Goal: Task Accomplishment & Management: Manage account settings

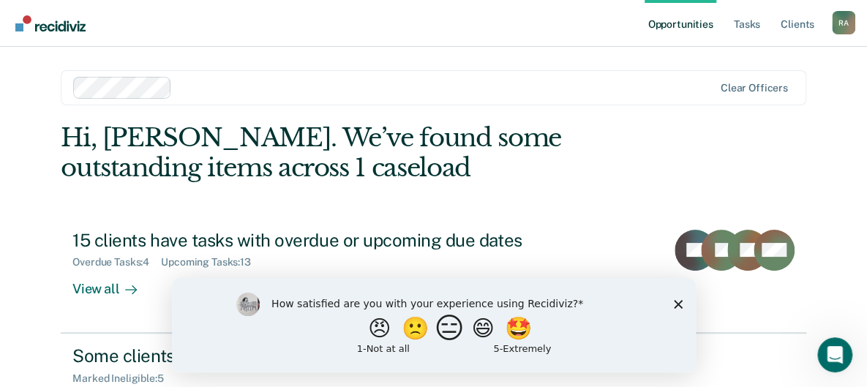
click at [438, 339] on button "😑" at bounding box center [451, 327] width 34 height 29
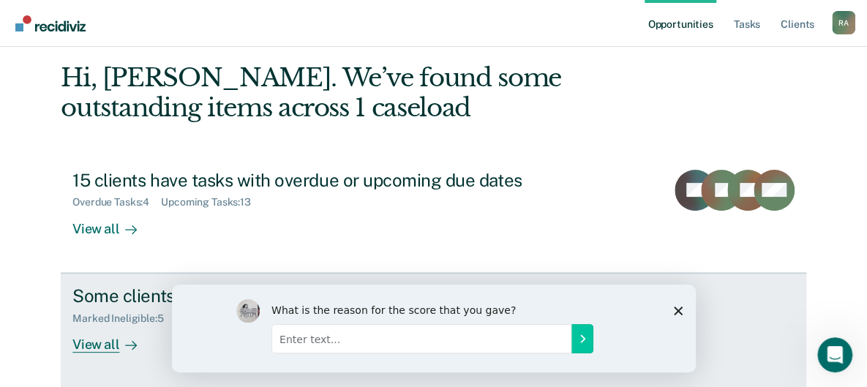
scroll to position [60, 0]
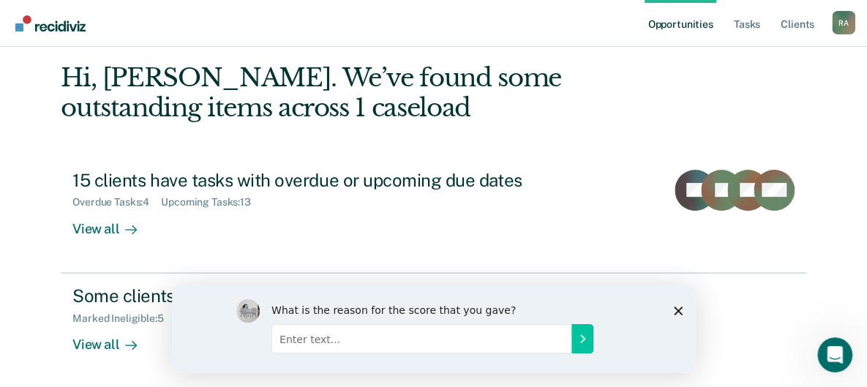
click at [678, 311] on polygon "Close survey" at bounding box center [677, 310] width 9 height 9
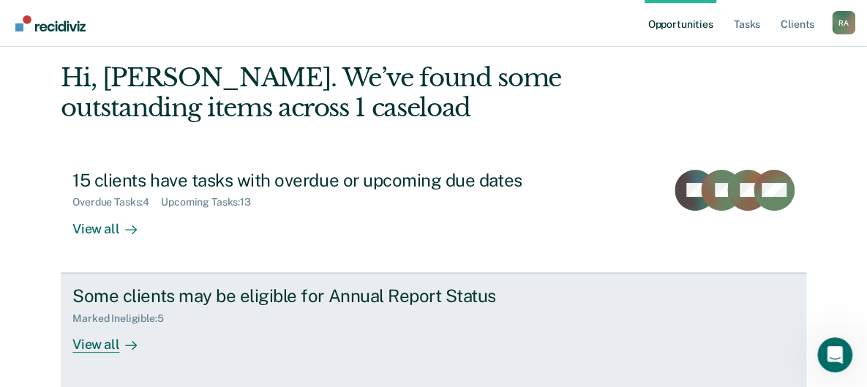
click at [81, 336] on div "View all" at bounding box center [113, 338] width 82 height 29
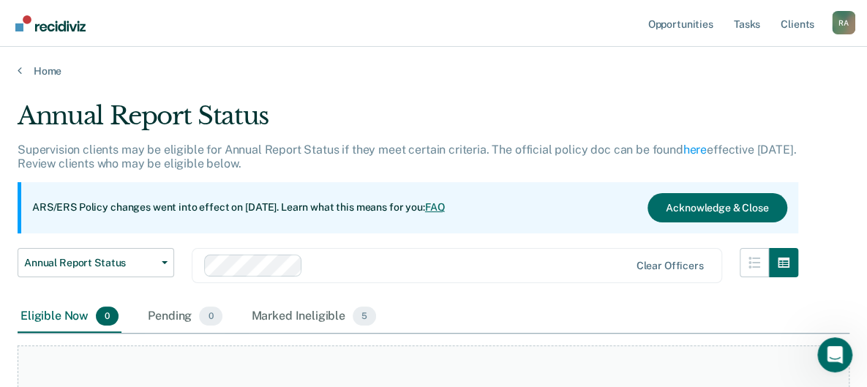
click at [666, 30] on link "Opportunities" at bounding box center [680, 23] width 71 height 47
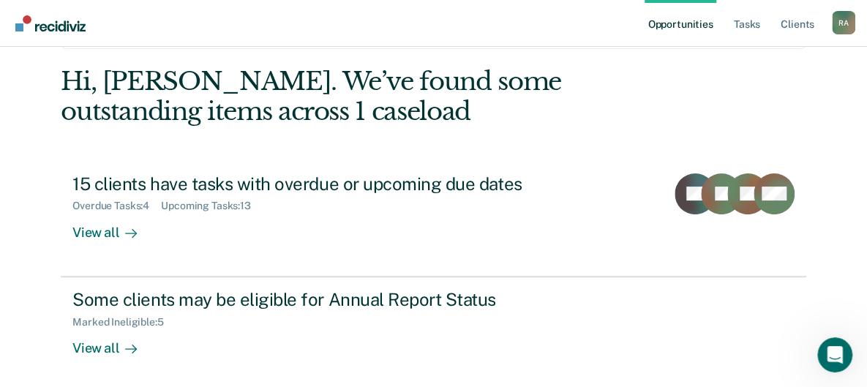
scroll to position [119, 0]
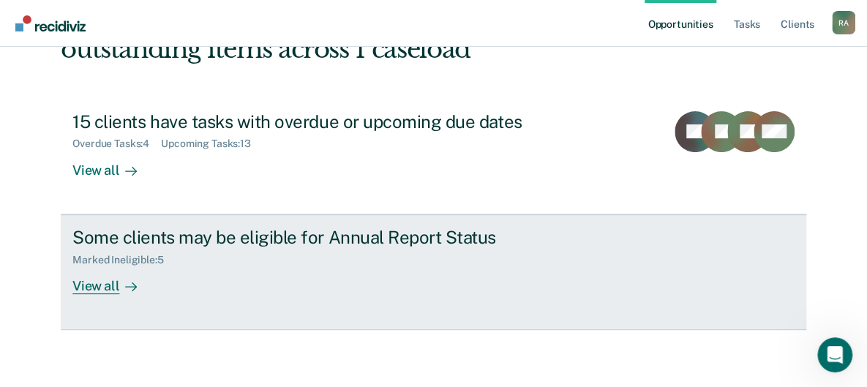
click at [80, 279] on div "View all" at bounding box center [113, 280] width 82 height 29
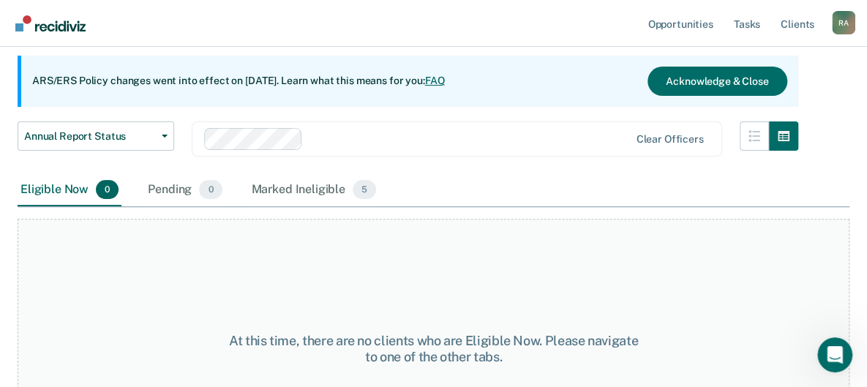
scroll to position [133, 0]
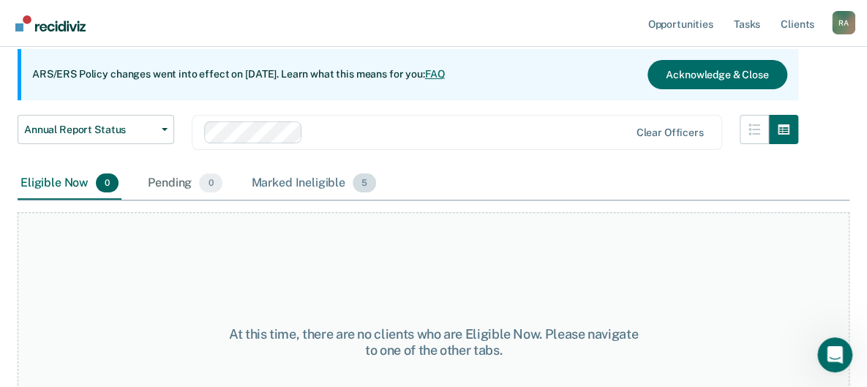
click at [287, 194] on div "Marked Ineligible 5" at bounding box center [314, 184] width 131 height 32
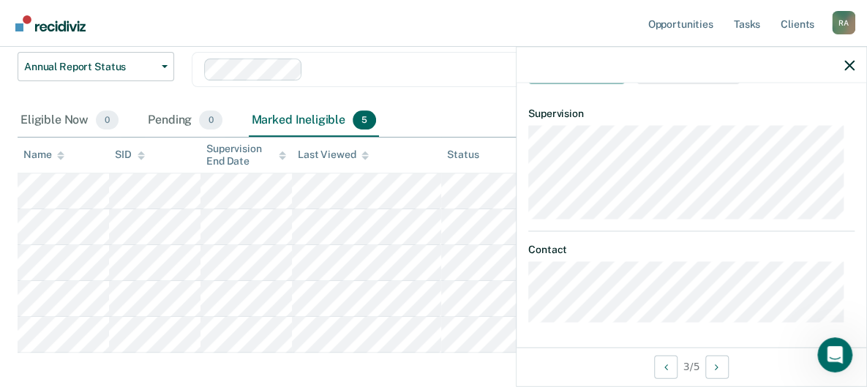
scroll to position [220, 0]
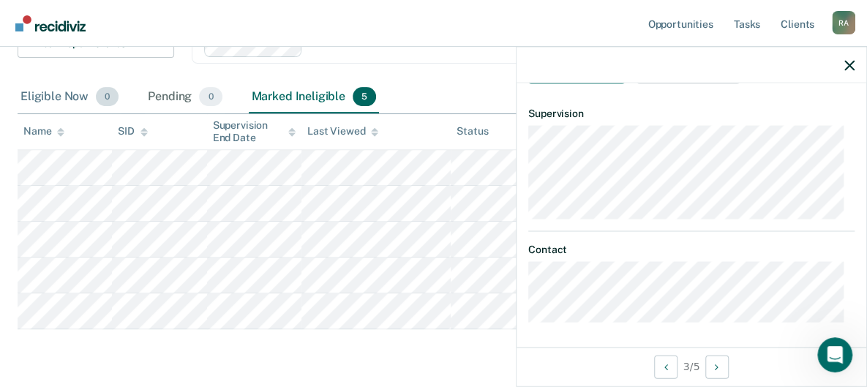
click at [34, 95] on div "Eligible Now 0" at bounding box center [70, 97] width 104 height 32
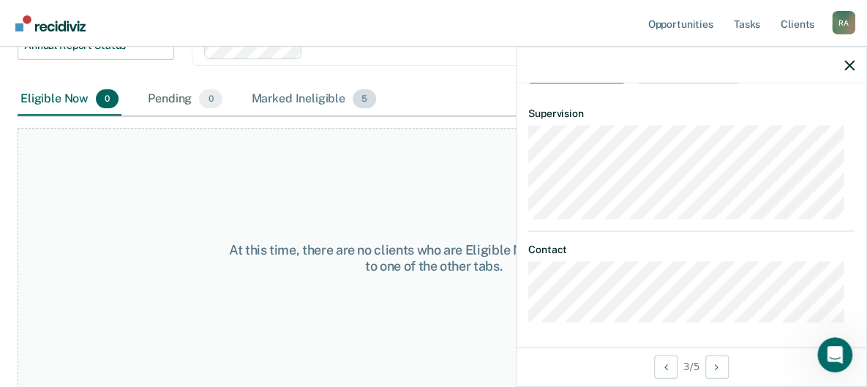
click at [281, 91] on div "Marked Ineligible 5" at bounding box center [314, 99] width 131 height 32
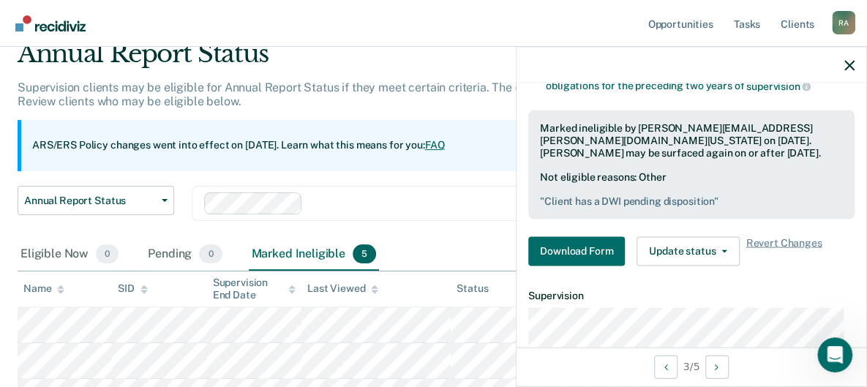
scroll to position [54, 0]
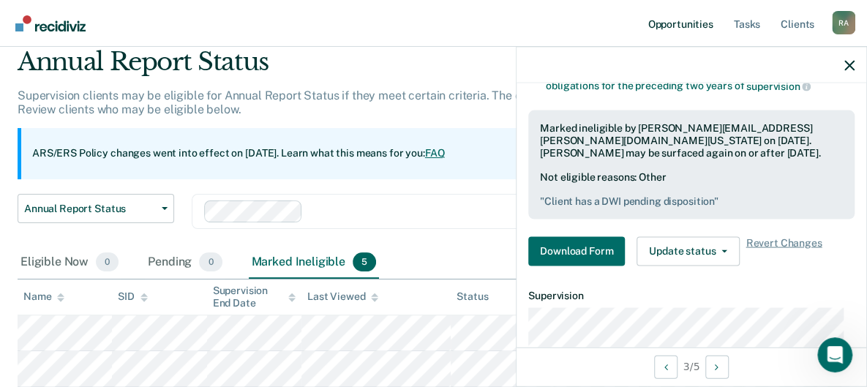
click at [680, 28] on link "Opportunities" at bounding box center [680, 23] width 71 height 47
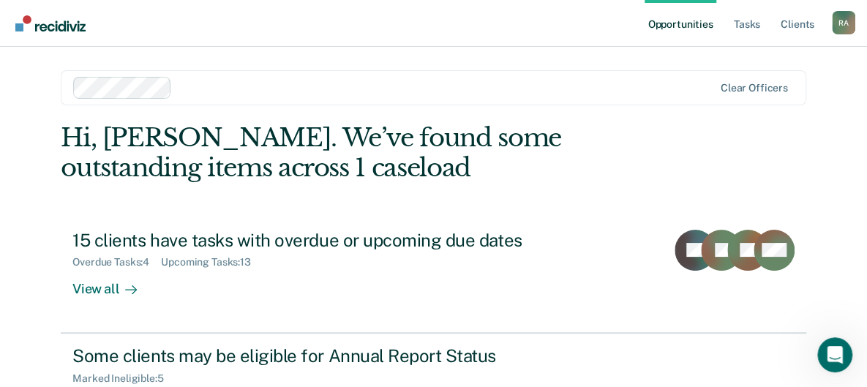
click at [84, 284] on div "View all" at bounding box center [113, 283] width 82 height 29
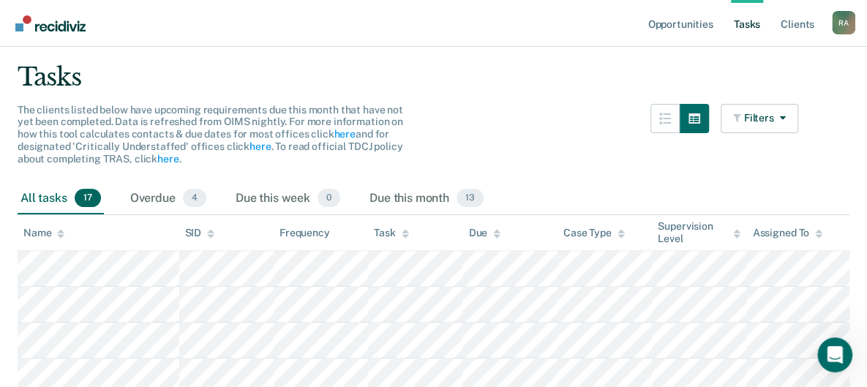
scroll to position [97, 0]
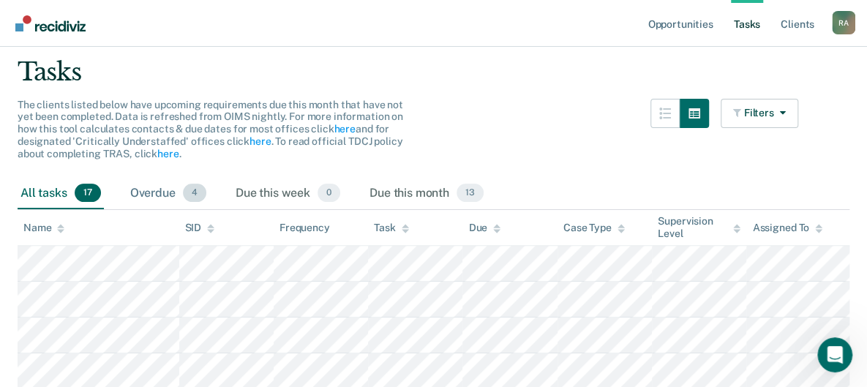
click at [139, 180] on div "Overdue 4" at bounding box center [168, 194] width 82 height 32
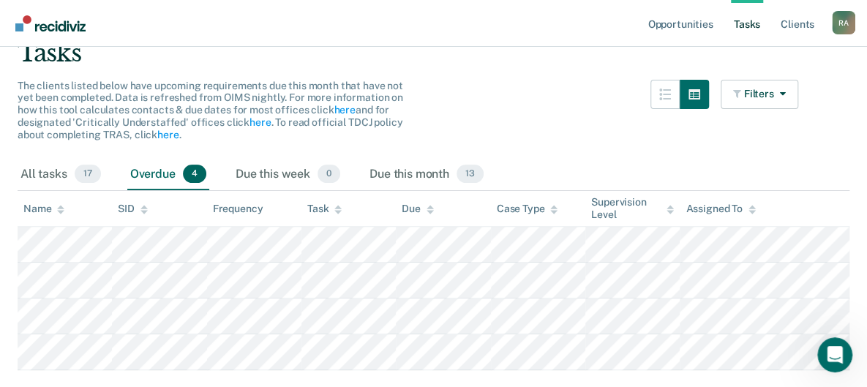
scroll to position [114, 0]
click at [395, 177] on div "Due this month 13" at bounding box center [427, 176] width 120 height 32
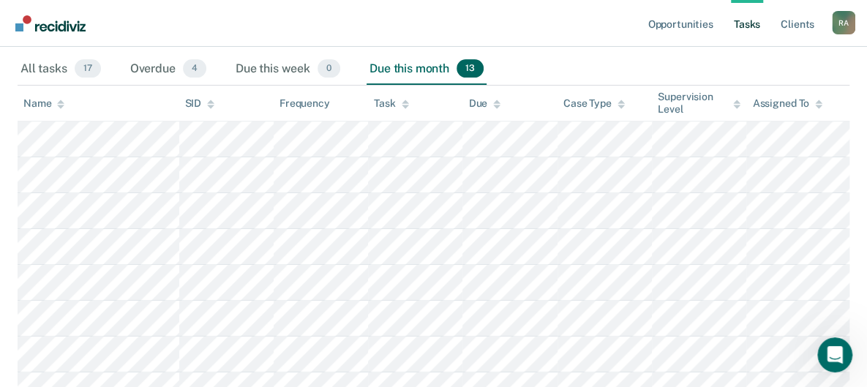
scroll to position [221, 0]
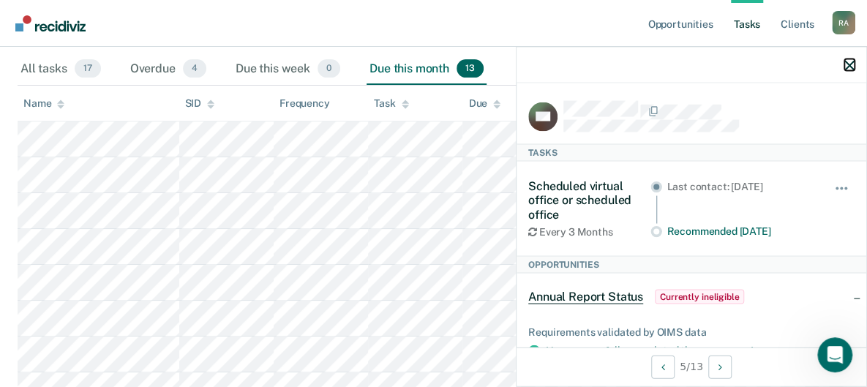
click at [849, 65] on icon "button" at bounding box center [849, 65] width 10 height 10
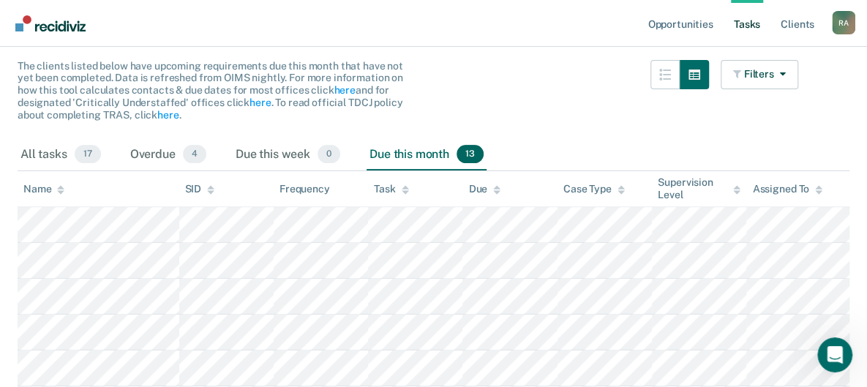
scroll to position [133, 0]
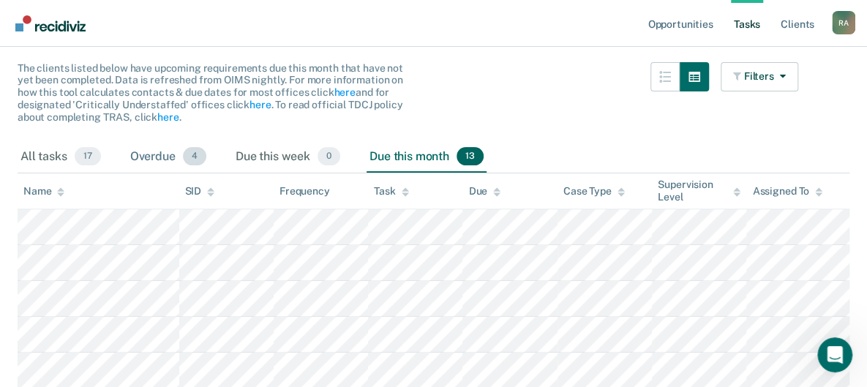
click at [148, 165] on div "Overdue 4" at bounding box center [168, 157] width 82 height 32
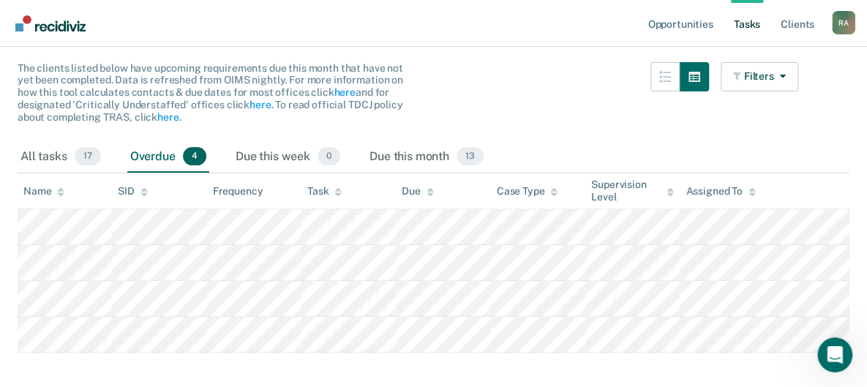
click at [381, 147] on div "Due this month 13" at bounding box center [427, 157] width 120 height 32
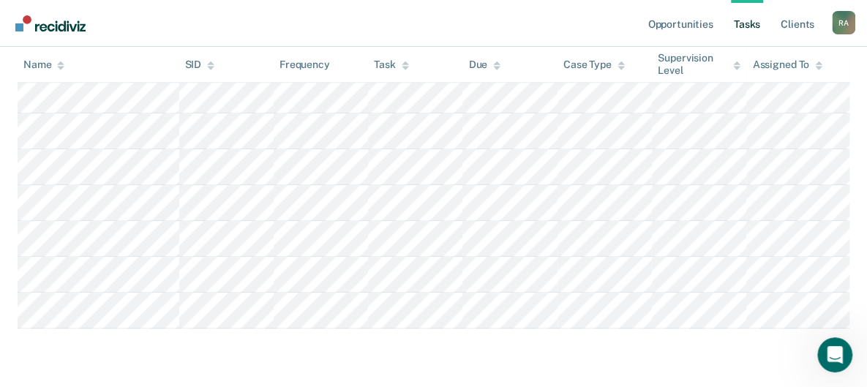
scroll to position [545, 0]
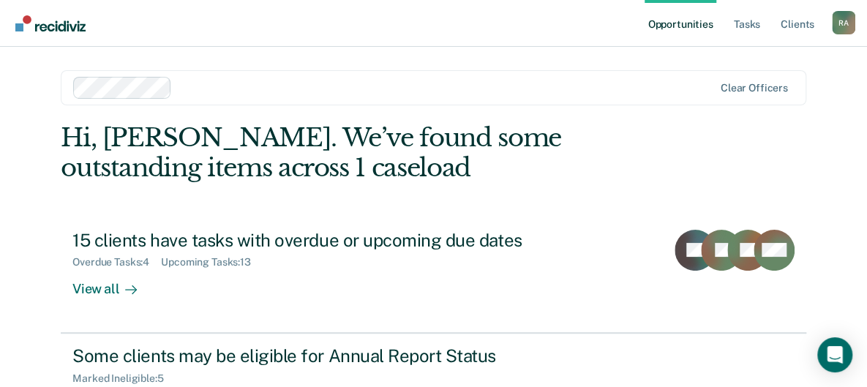
scroll to position [60, 0]
